Goal: Check status: Check status

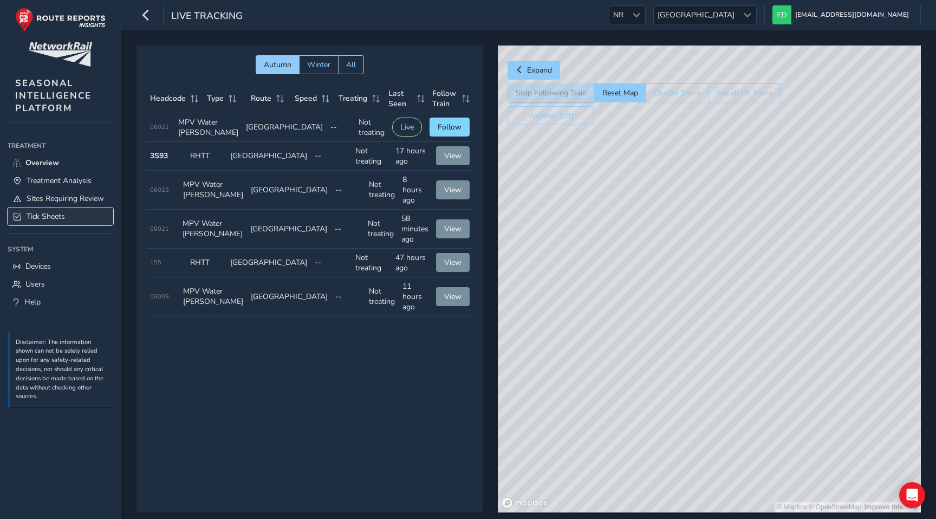
click at [40, 213] on span "Tick Sheets" at bounding box center [46, 216] width 38 height 10
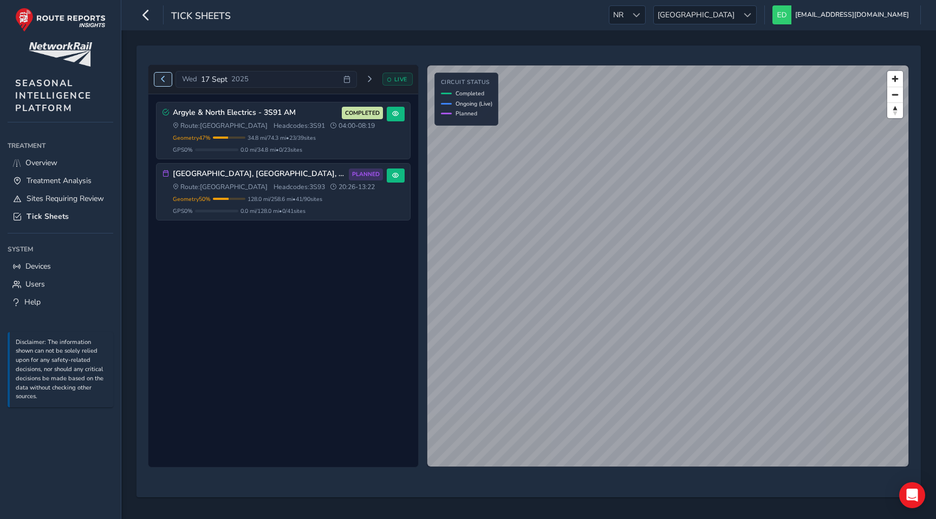
click at [162, 80] on span "Previous day" at bounding box center [163, 79] width 6 height 6
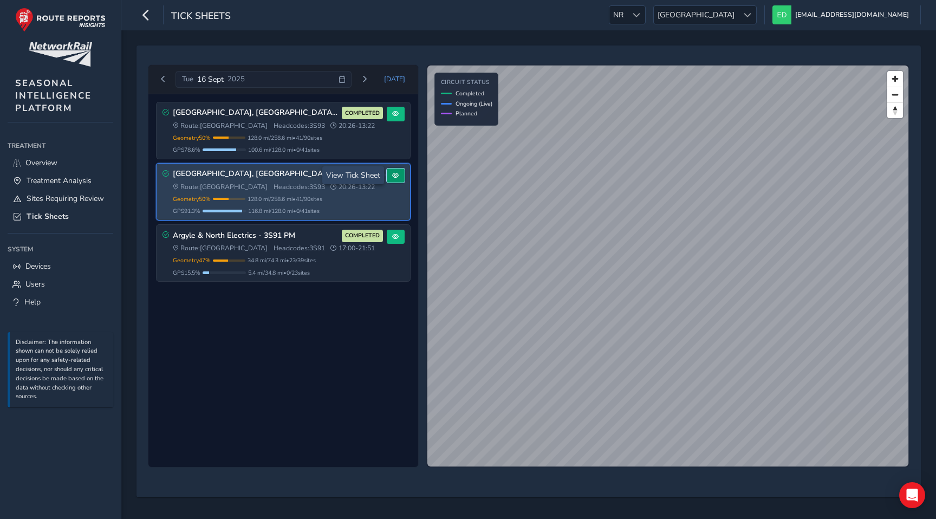
click at [389, 175] on button at bounding box center [396, 175] width 18 height 15
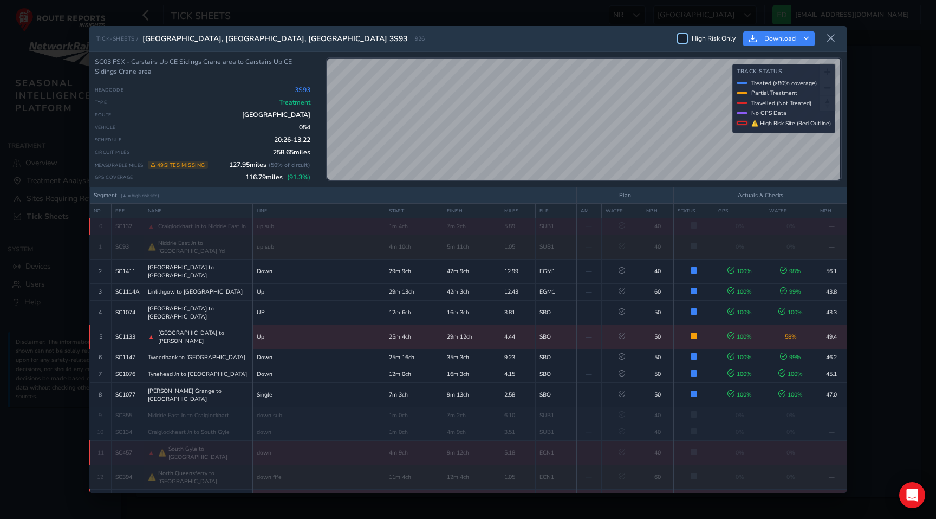
click at [685, 43] on div at bounding box center [682, 38] width 11 height 11
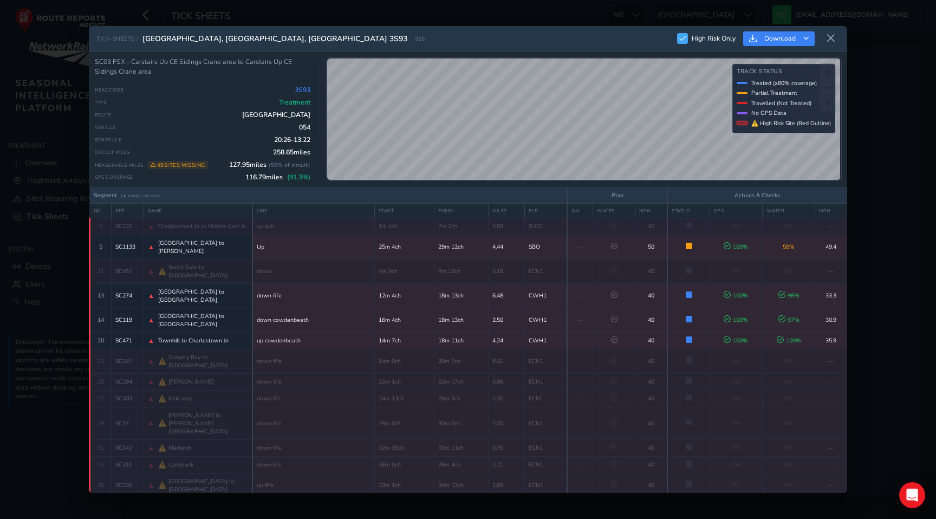
click at [685, 43] on div at bounding box center [682, 38] width 11 height 11
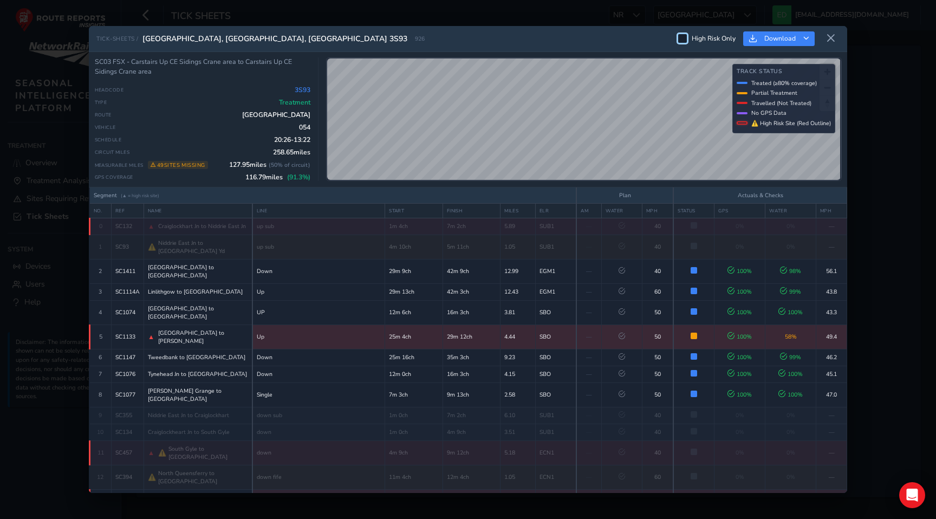
click at [152, 333] on span "▲" at bounding box center [151, 337] width 6 height 9
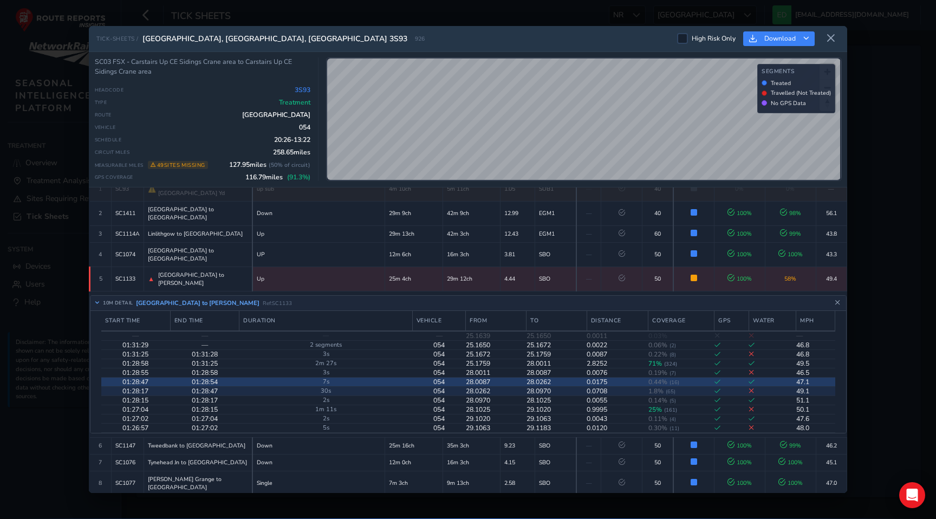
scroll to position [114, 0]
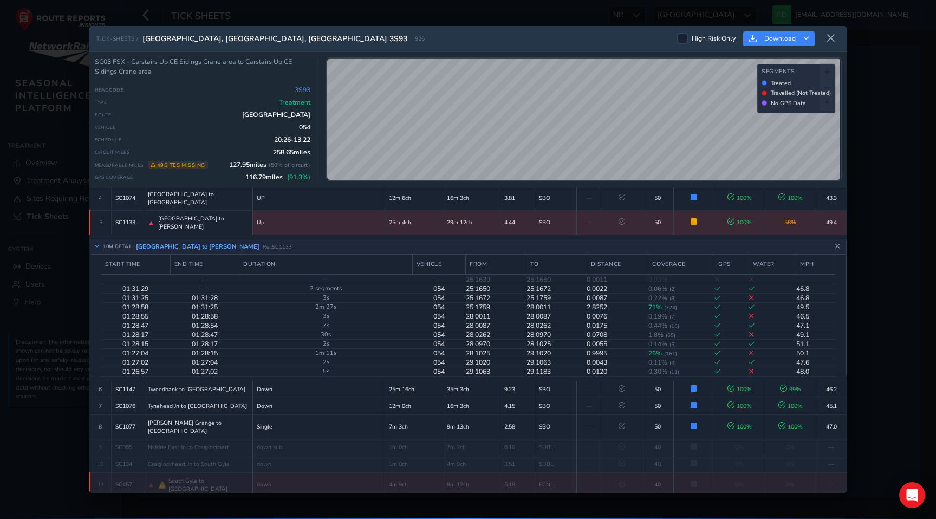
click at [149, 218] on span "▲" at bounding box center [151, 222] width 6 height 9
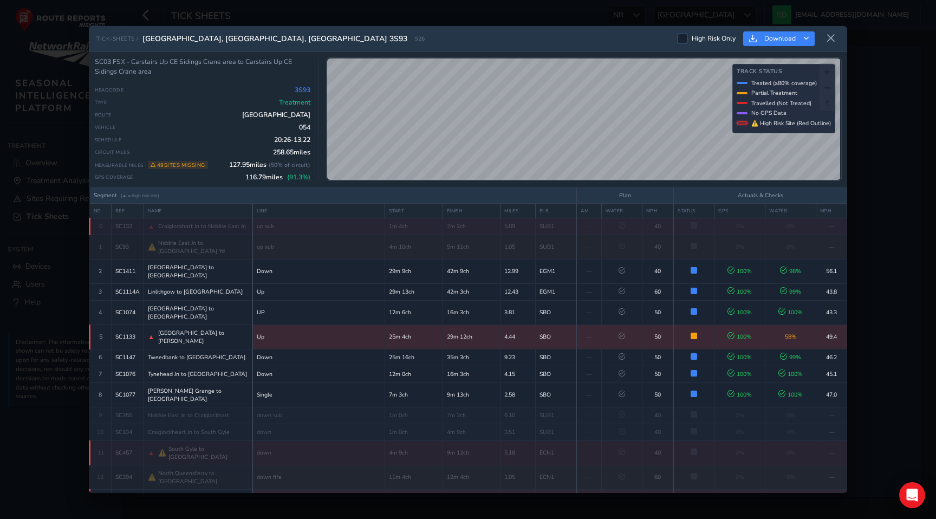
click at [385, 324] on td "25m 4ch" at bounding box center [414, 336] width 58 height 24
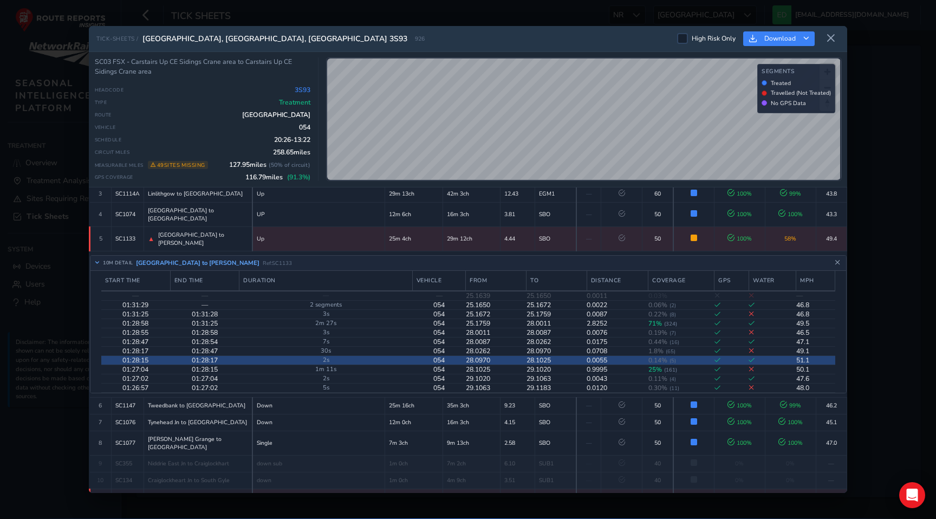
scroll to position [84, 0]
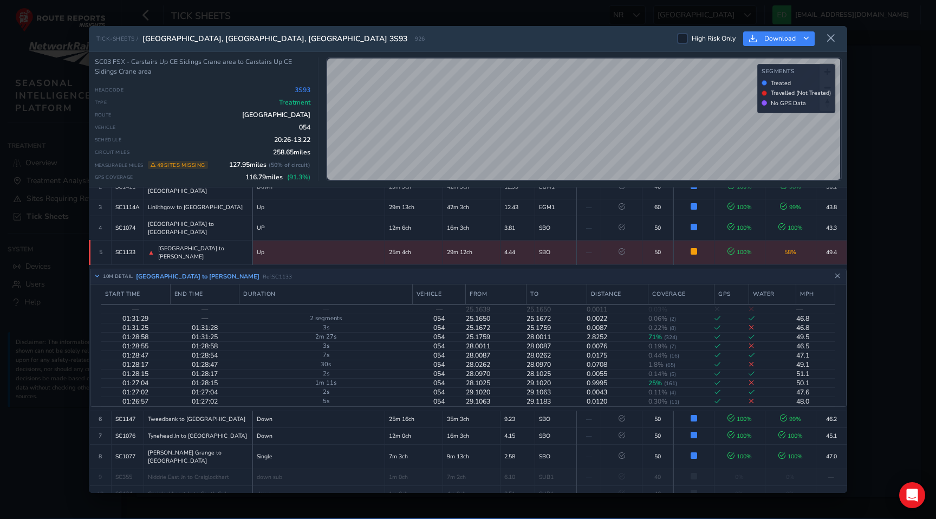
click at [535, 240] on td "SBO" at bounding box center [555, 252] width 41 height 24
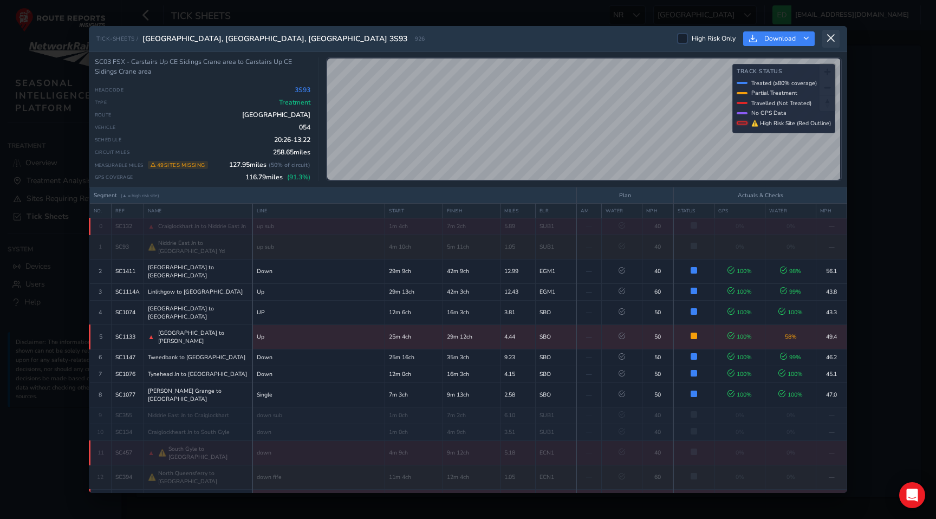
click at [836, 36] on button at bounding box center [830, 39] width 17 height 18
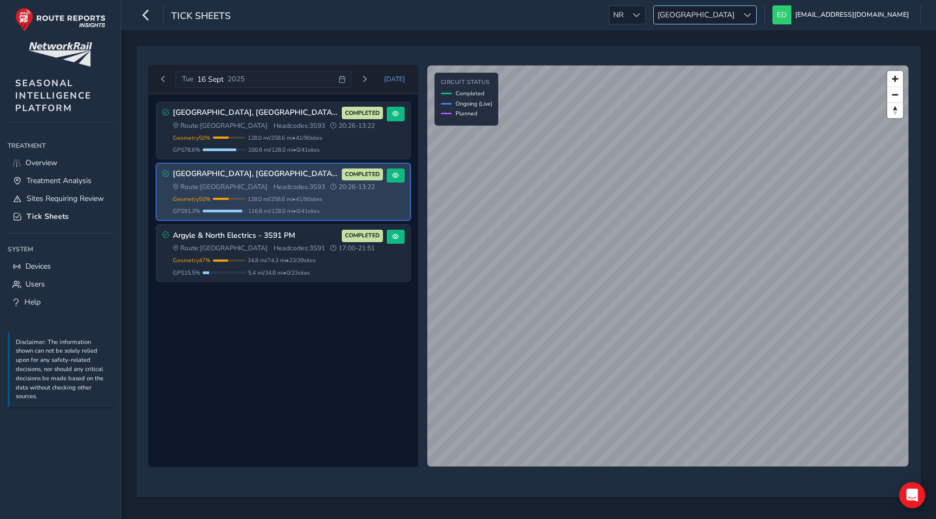
click at [738, 11] on span "[GEOGRAPHIC_DATA]" at bounding box center [696, 15] width 84 height 18
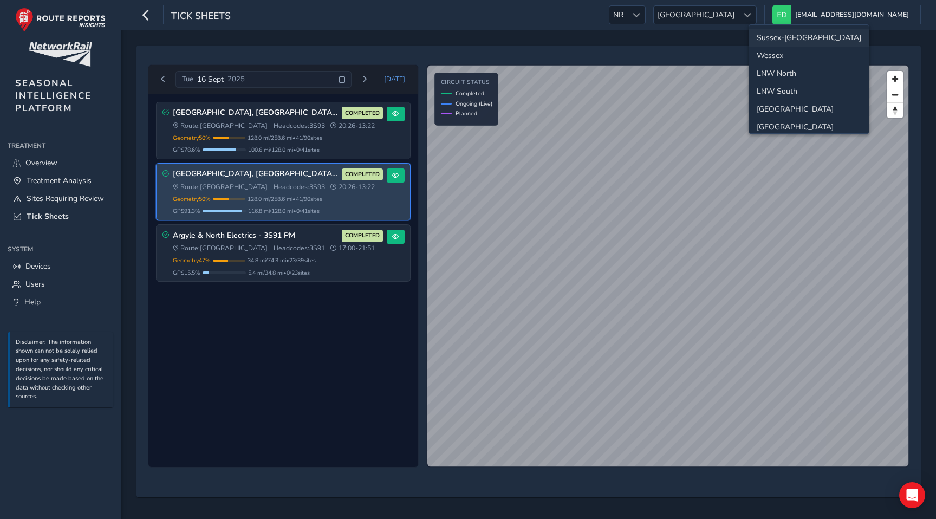
click at [781, 35] on li "Sussex-[GEOGRAPHIC_DATA]" at bounding box center [809, 38] width 120 height 18
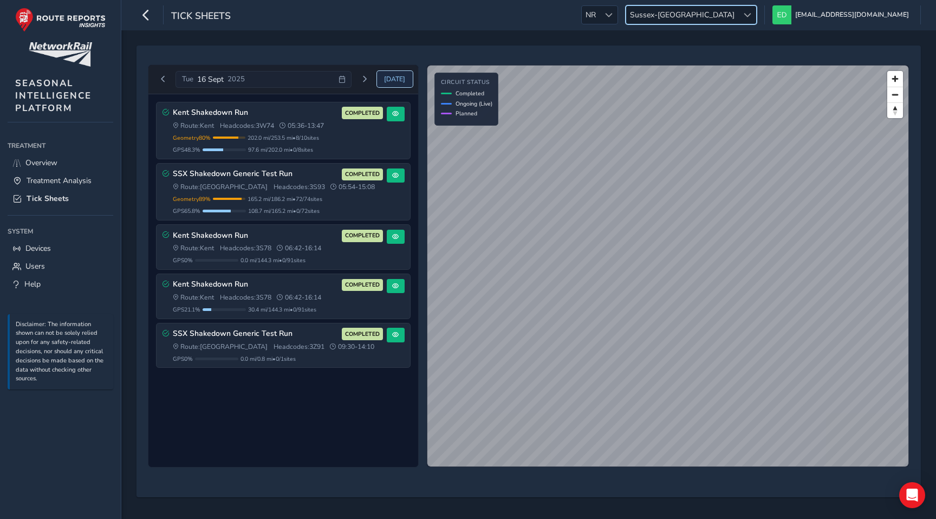
click at [401, 79] on span "[DATE]" at bounding box center [394, 79] width 21 height 9
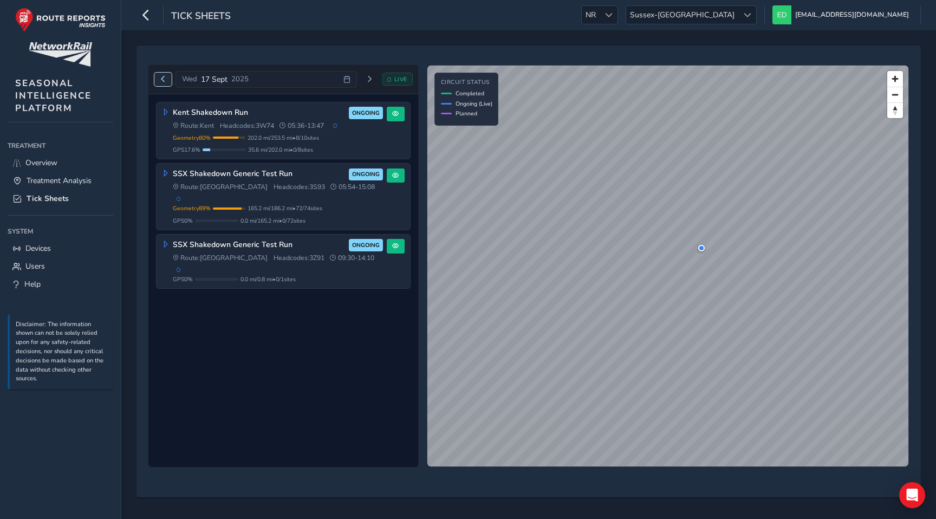
click at [160, 81] on span "Previous day" at bounding box center [163, 79] width 6 height 6
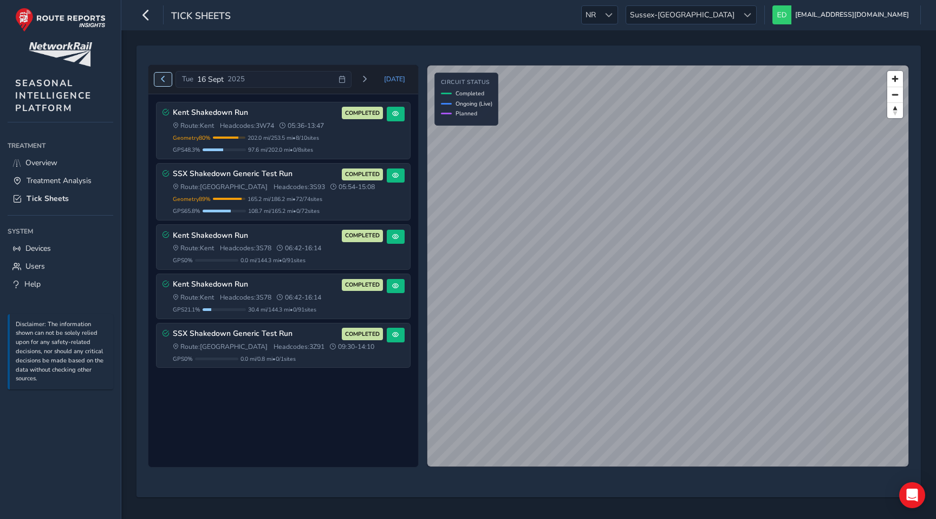
click at [168, 78] on button "Previous day" at bounding box center [163, 80] width 18 height 14
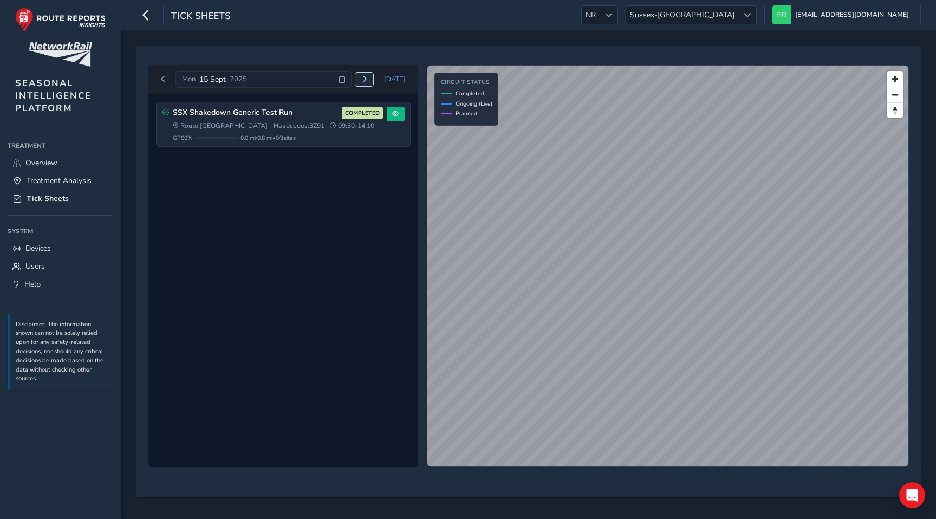
click at [365, 79] on span "Next day" at bounding box center [364, 79] width 6 height 6
